Goal: Navigation & Orientation: Find specific page/section

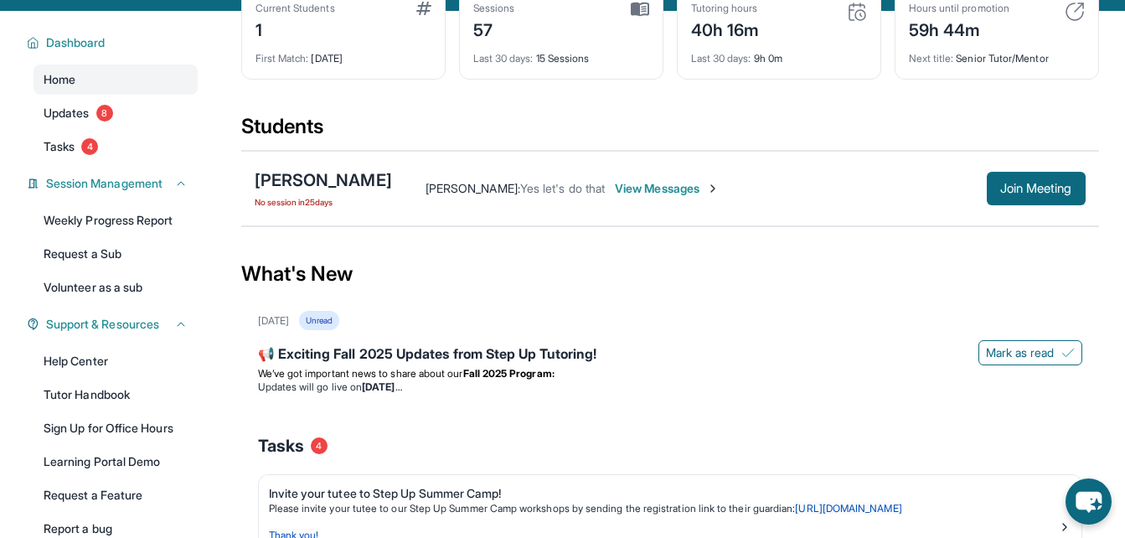
scroll to position [121, 0]
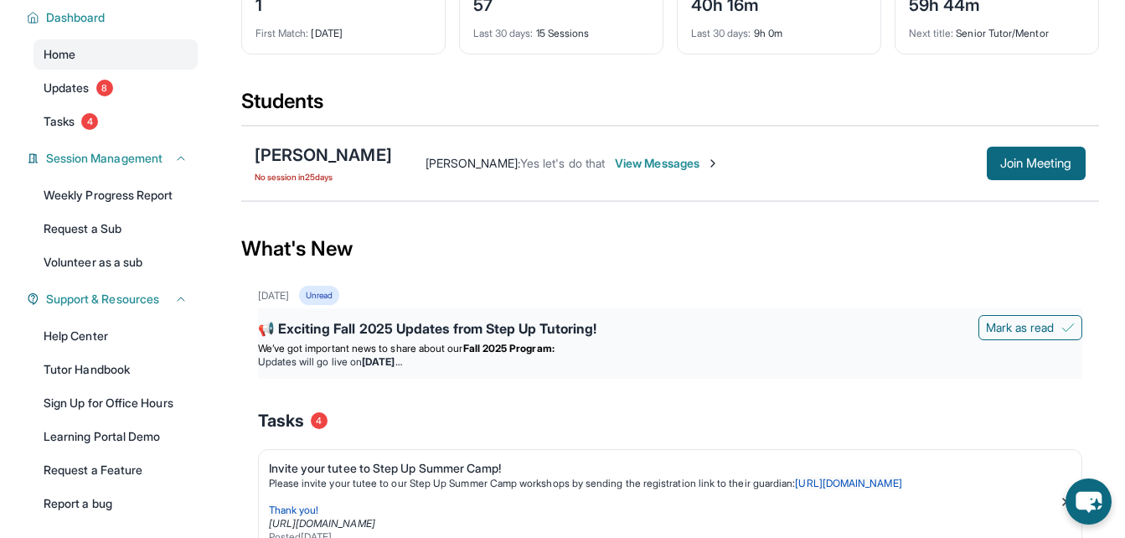
click at [450, 342] on div "📢 Exciting Fall 2025 Updates from Step Up Tutoring!" at bounding box center [670, 329] width 824 height 23
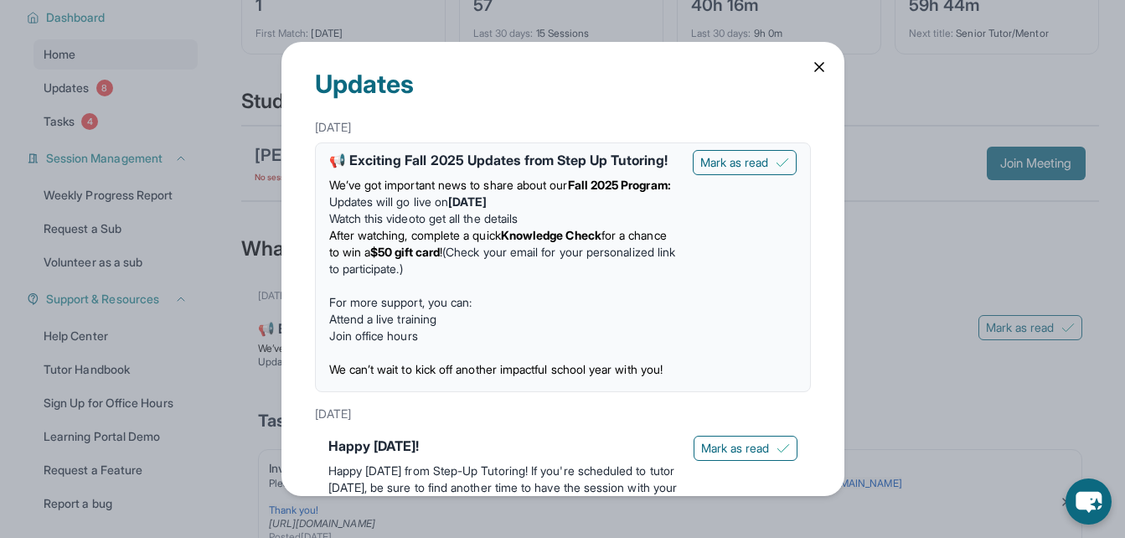
scroll to position [0, 0]
click at [904, 296] on div "Updates August 27th 📢 Exciting Fall 2025 Updates from Step Up Tutoring! We’ve g…" at bounding box center [562, 269] width 1125 height 538
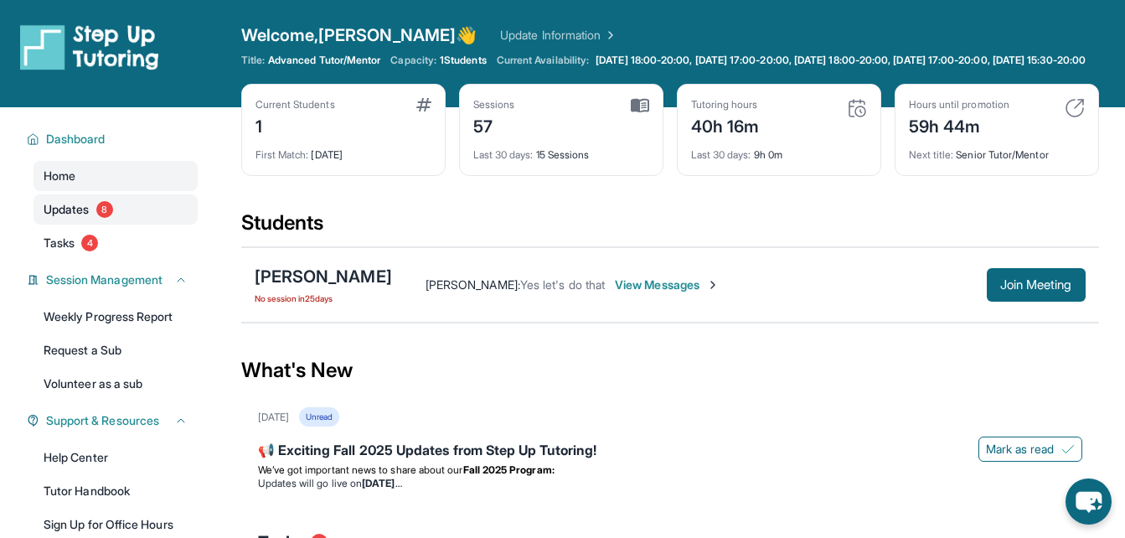
click at [113, 218] on span "8" at bounding box center [104, 209] width 17 height 17
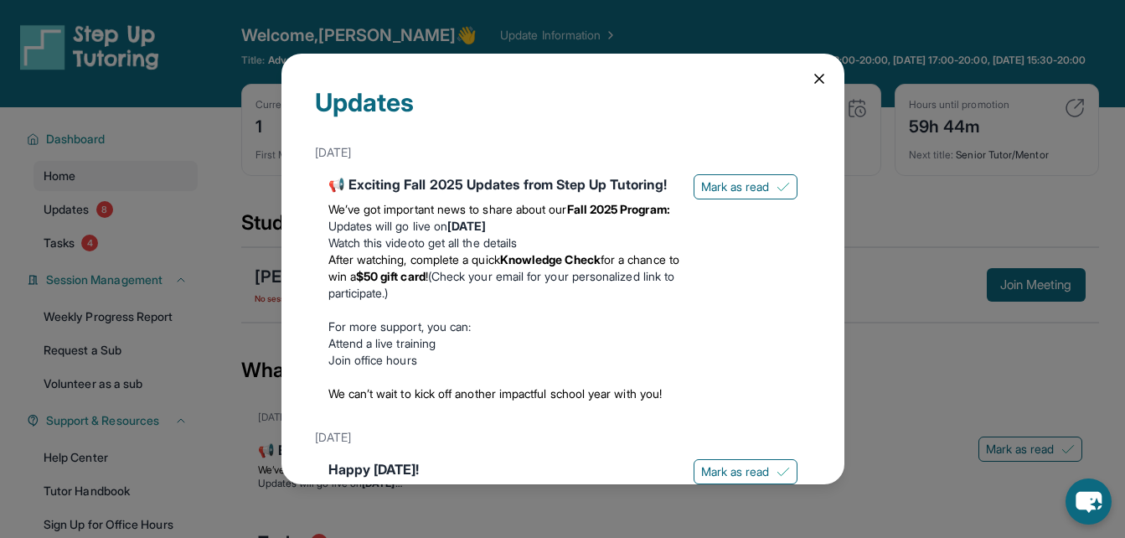
click at [116, 223] on div "Updates August 27th 📢 Exciting Fall 2025 Updates from Step Up Tutoring! We’ve g…" at bounding box center [562, 269] width 1125 height 538
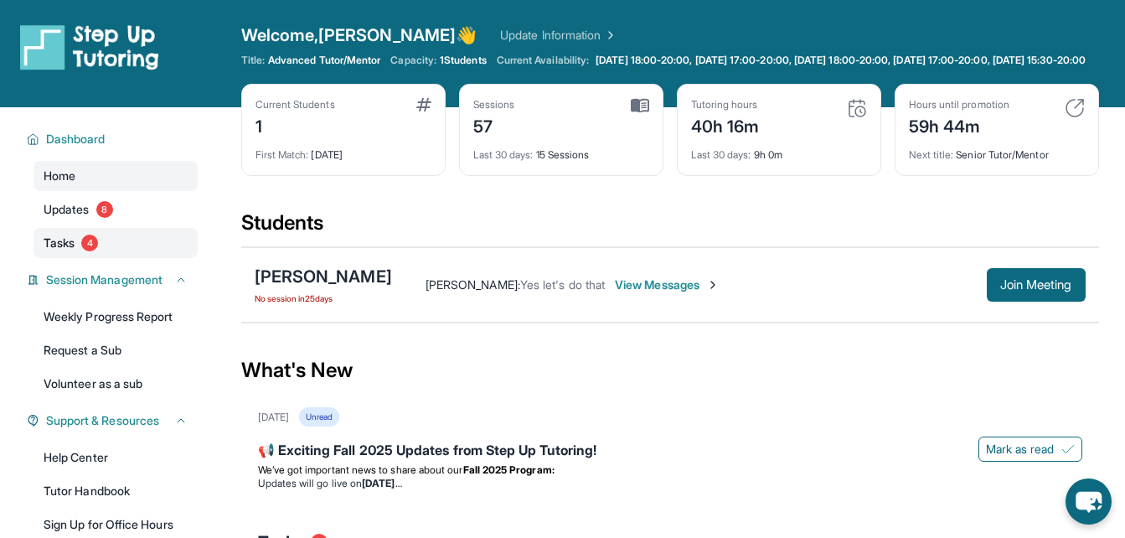
click at [69, 247] on link "Tasks 4" at bounding box center [116, 243] width 164 height 30
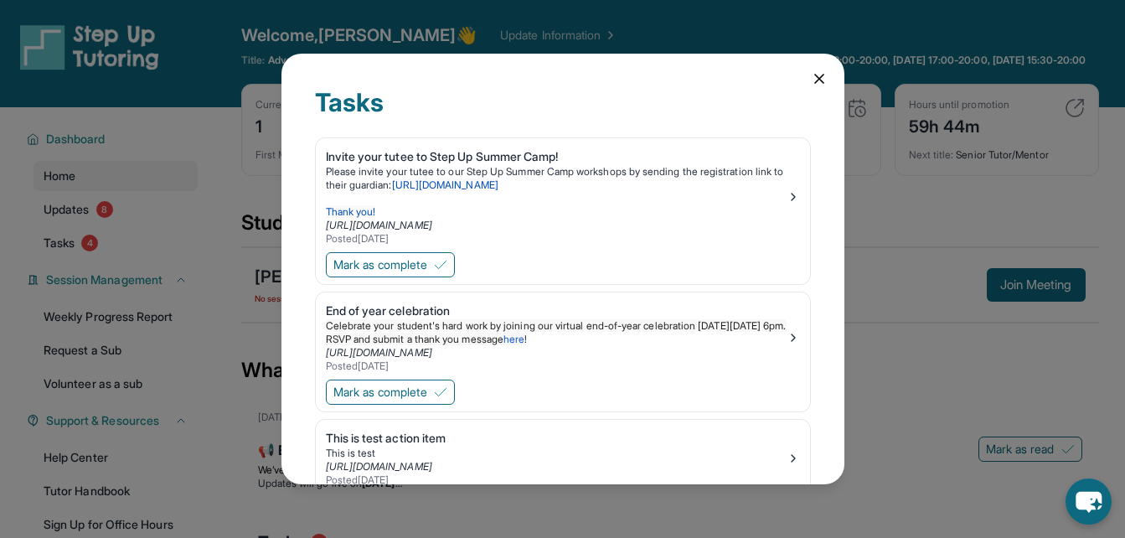
click at [69, 247] on div "Tasks Invite your tutee to Step Up Summer Camp! Please invite your tutee to our…" at bounding box center [562, 269] width 1125 height 538
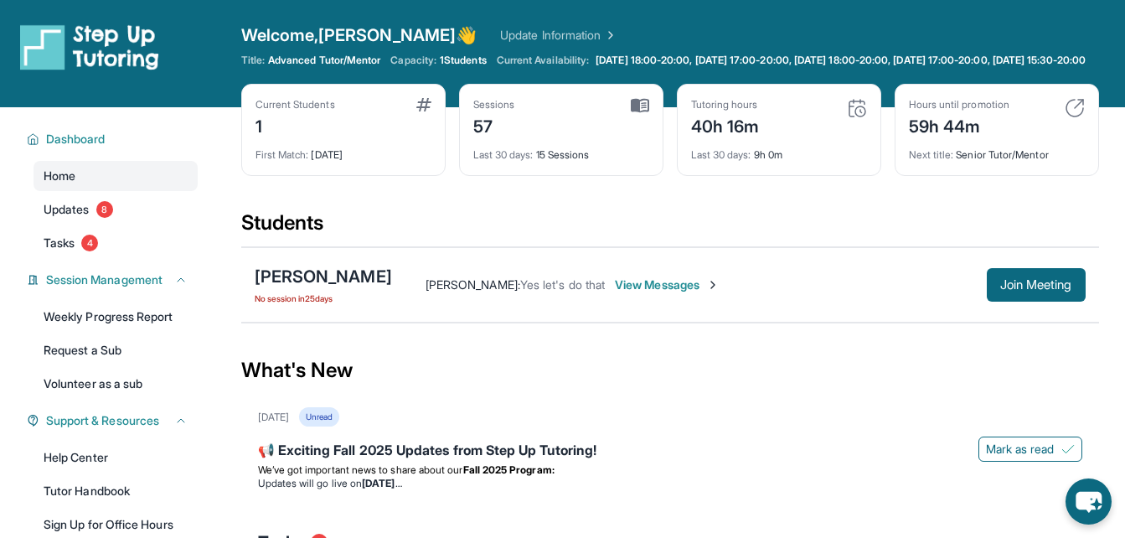
click at [546, 198] on div "Current Students 1 First Match : 25 days ago Sessions 57 Last 30 days : 15 Sess…" at bounding box center [670, 147] width 858 height 126
click at [461, 145] on div "Sessions 57 Last 30 days : 15 Sessions" at bounding box center [561, 130] width 204 height 92
click at [502, 226] on div "Students" at bounding box center [670, 227] width 858 height 37
click at [149, 219] on link "Updates 8" at bounding box center [116, 209] width 164 height 30
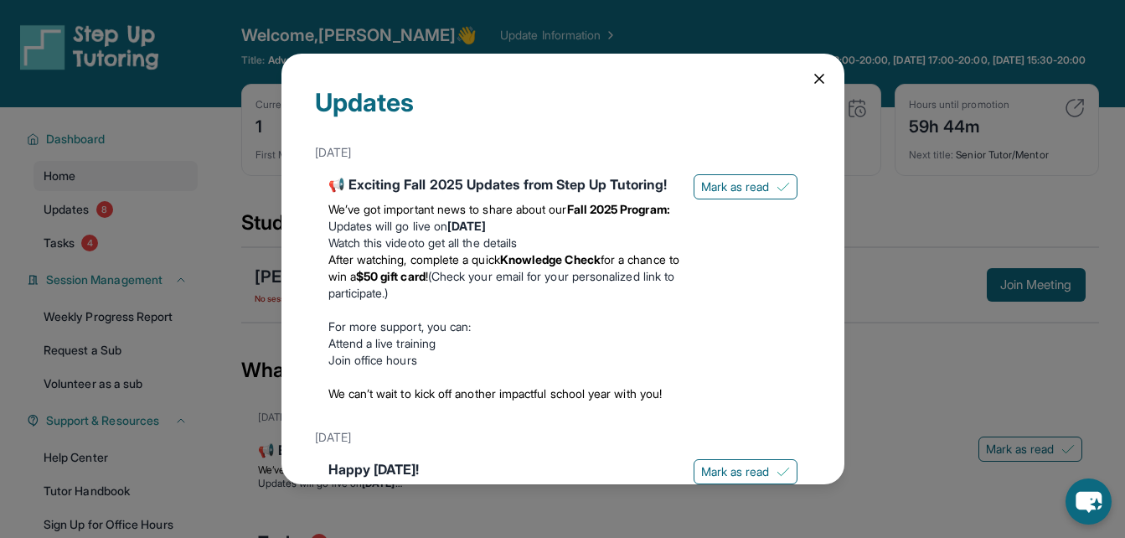
click at [140, 232] on div "Updates August 27th 📢 Exciting Fall 2025 Updates from Step Up Tutoring! We’ve g…" at bounding box center [562, 269] width 1125 height 538
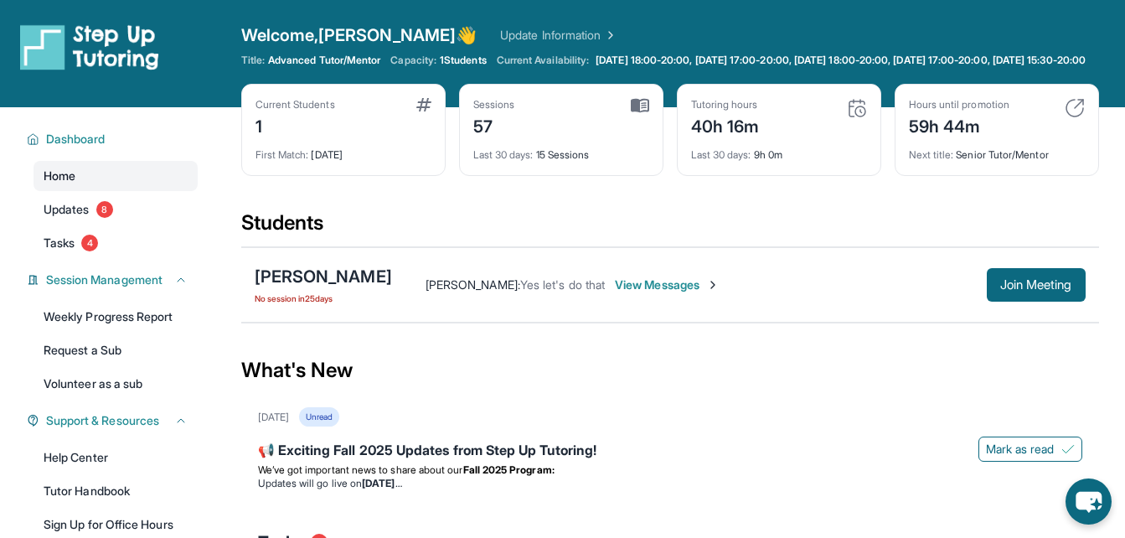
click at [161, 178] on link "Home" at bounding box center [116, 176] width 164 height 30
click at [163, 147] on button "Dashboard" at bounding box center [113, 139] width 148 height 17
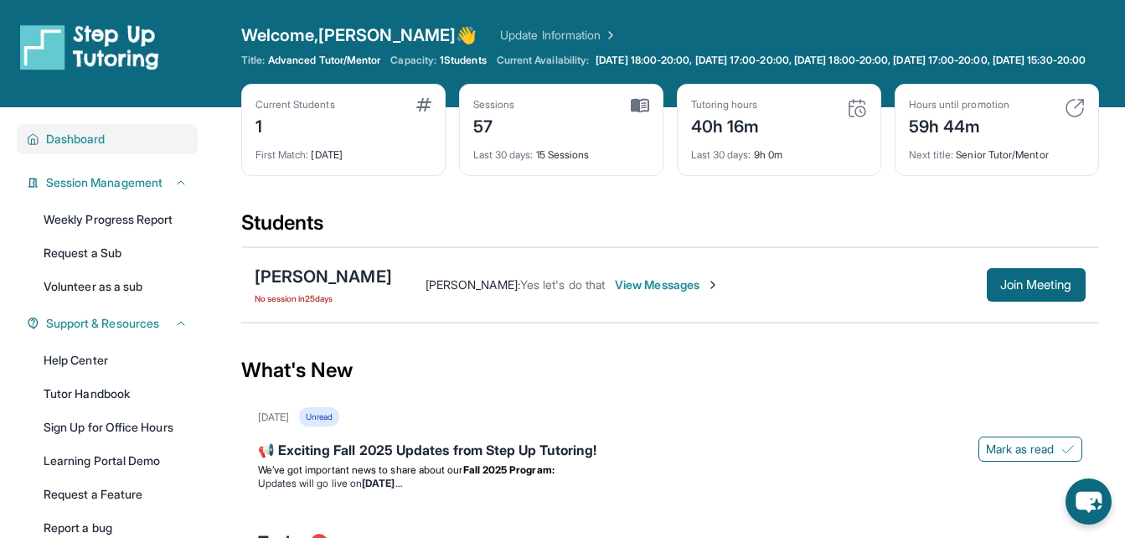
click at [163, 147] on button "Dashboard" at bounding box center [113, 139] width 148 height 17
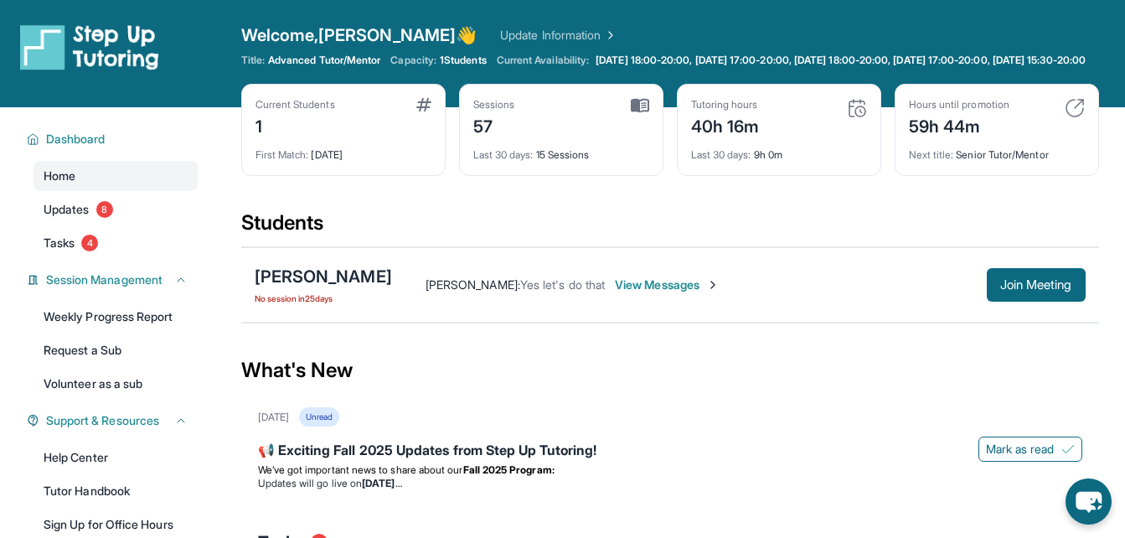
click at [500, 30] on link "Update Information" at bounding box center [558, 35] width 117 height 17
click at [500, 32] on link "Update Information" at bounding box center [558, 35] width 117 height 17
click at [500, 34] on link "Update Information" at bounding box center [558, 35] width 117 height 17
click at [855, 118] on img at bounding box center [857, 108] width 20 height 20
click at [1023, 289] on button "Join Meeting" at bounding box center [1036, 285] width 99 height 34
